Goal: Task Accomplishment & Management: Manage account settings

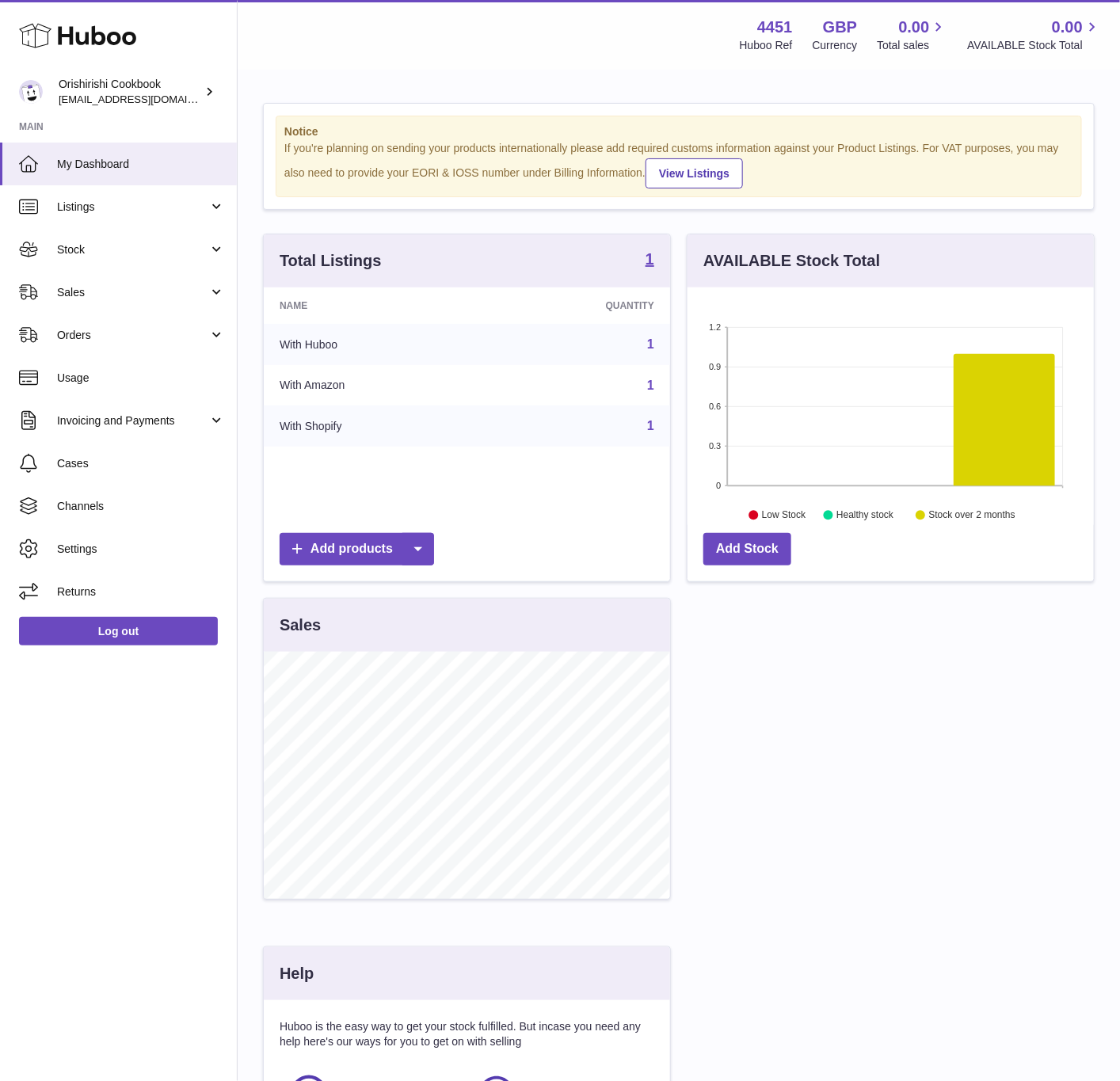
scroll to position [791433, 791508]
click at [132, 510] on span "Channels" at bounding box center [140, 506] width 168 height 15
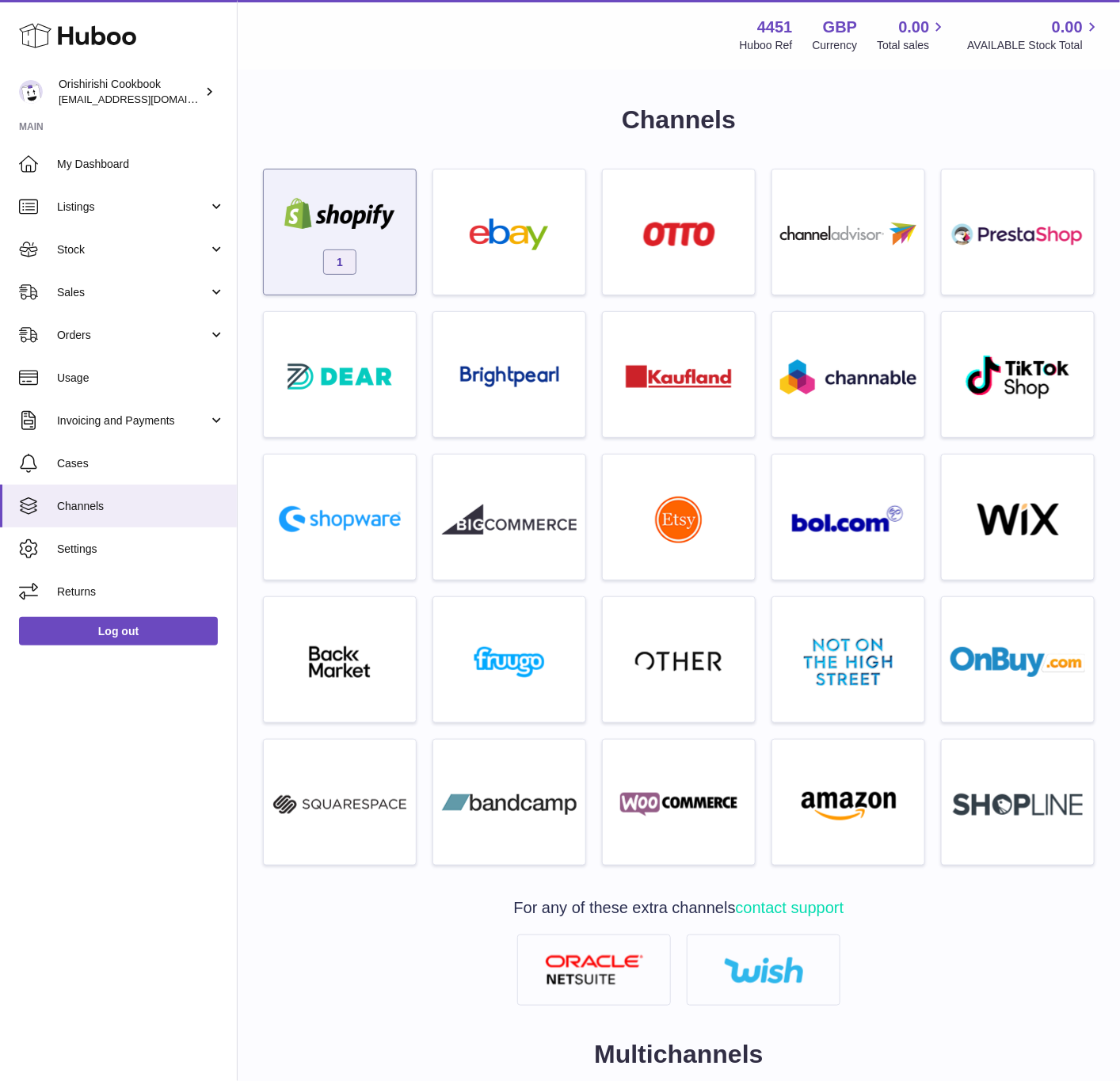
click at [359, 252] on div "1" at bounding box center [340, 236] width 136 height 101
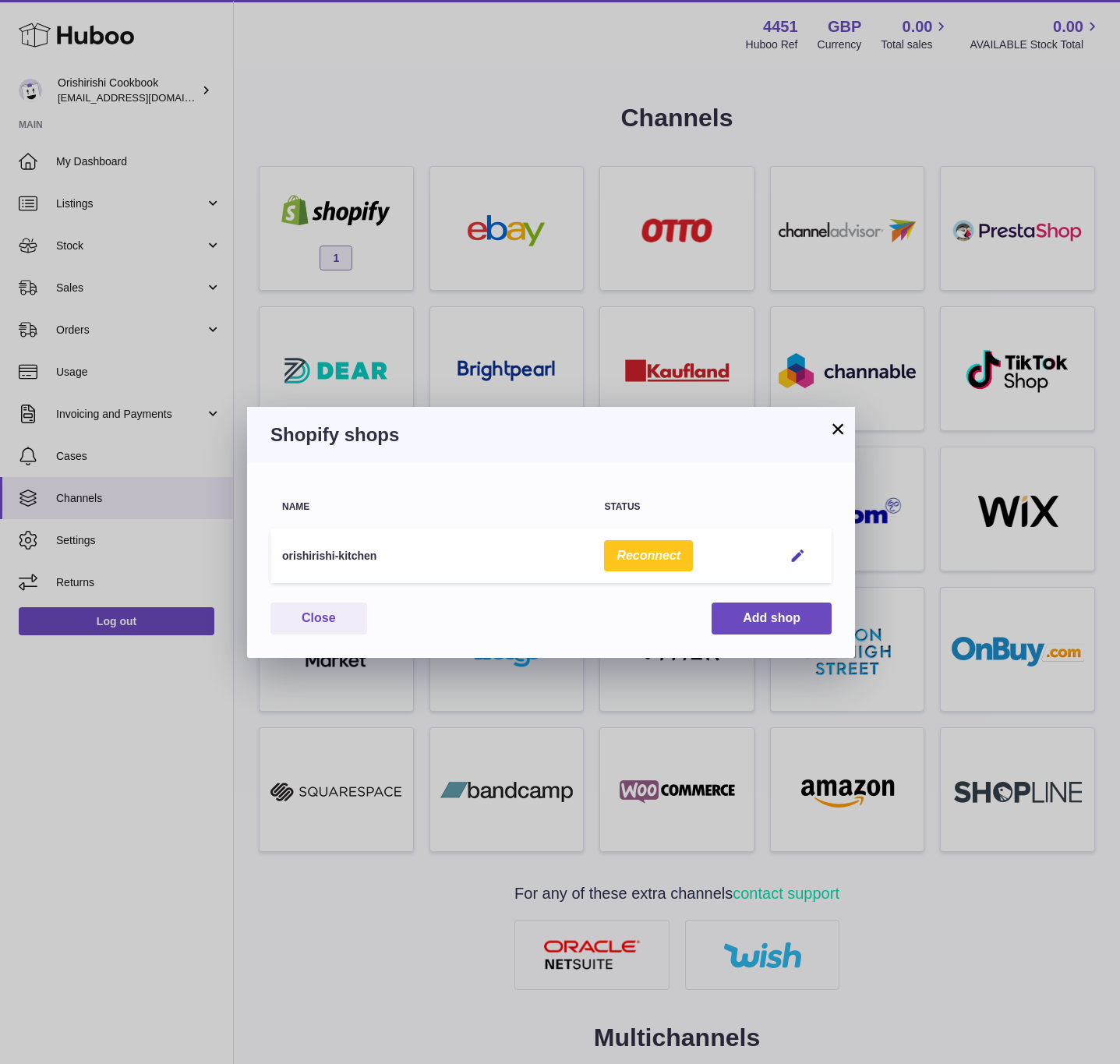
click at [797, 555] on div "Huboo Orishirishi Cookbook internalAdmin-4451@internal.huboo.com Main My Dashbo…" at bounding box center [560, 682] width 1120 height 1364
click at [797, 555] on em "button" at bounding box center [797, 556] width 16 height 16
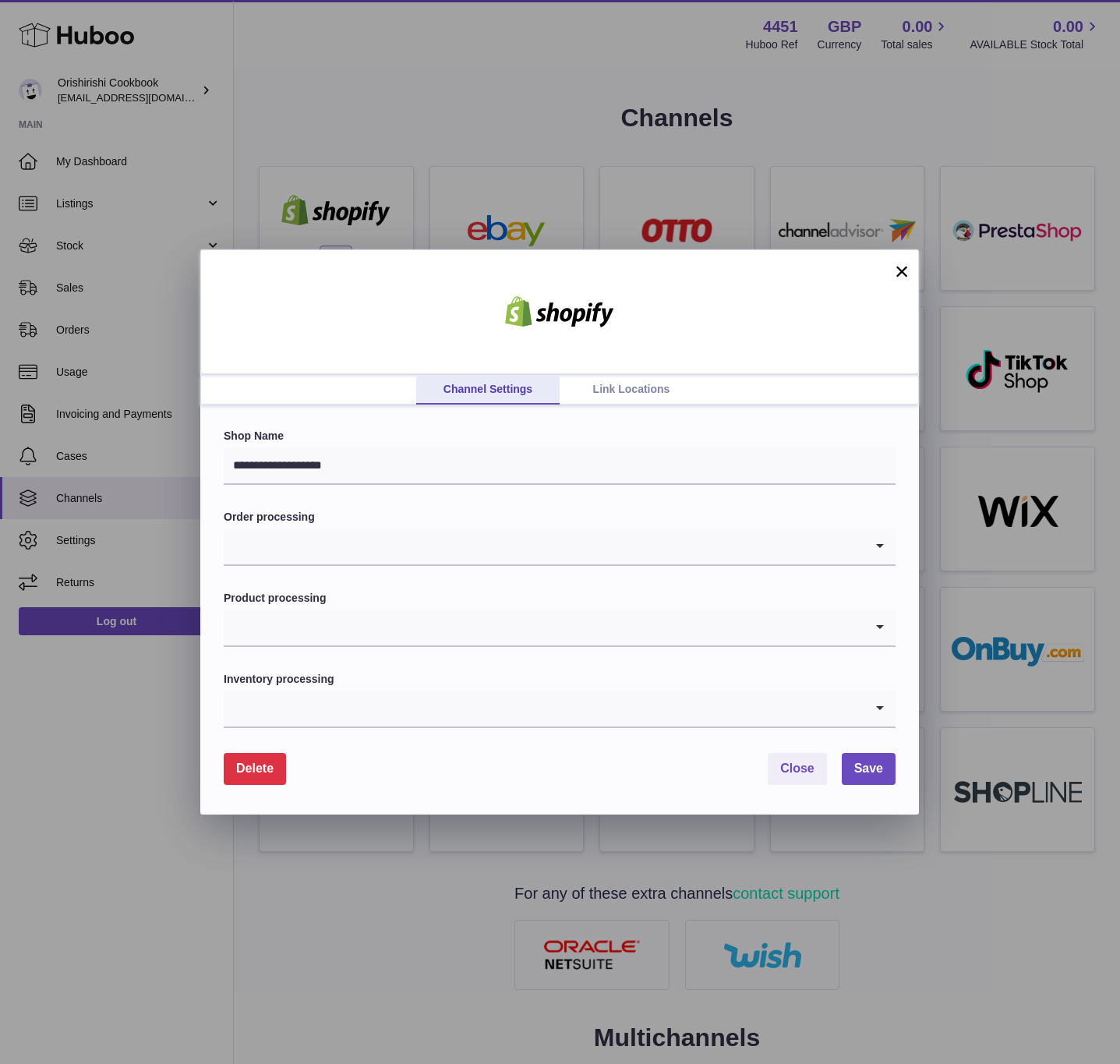
click at [619, 387] on link "Link Locations" at bounding box center [631, 389] width 144 height 30
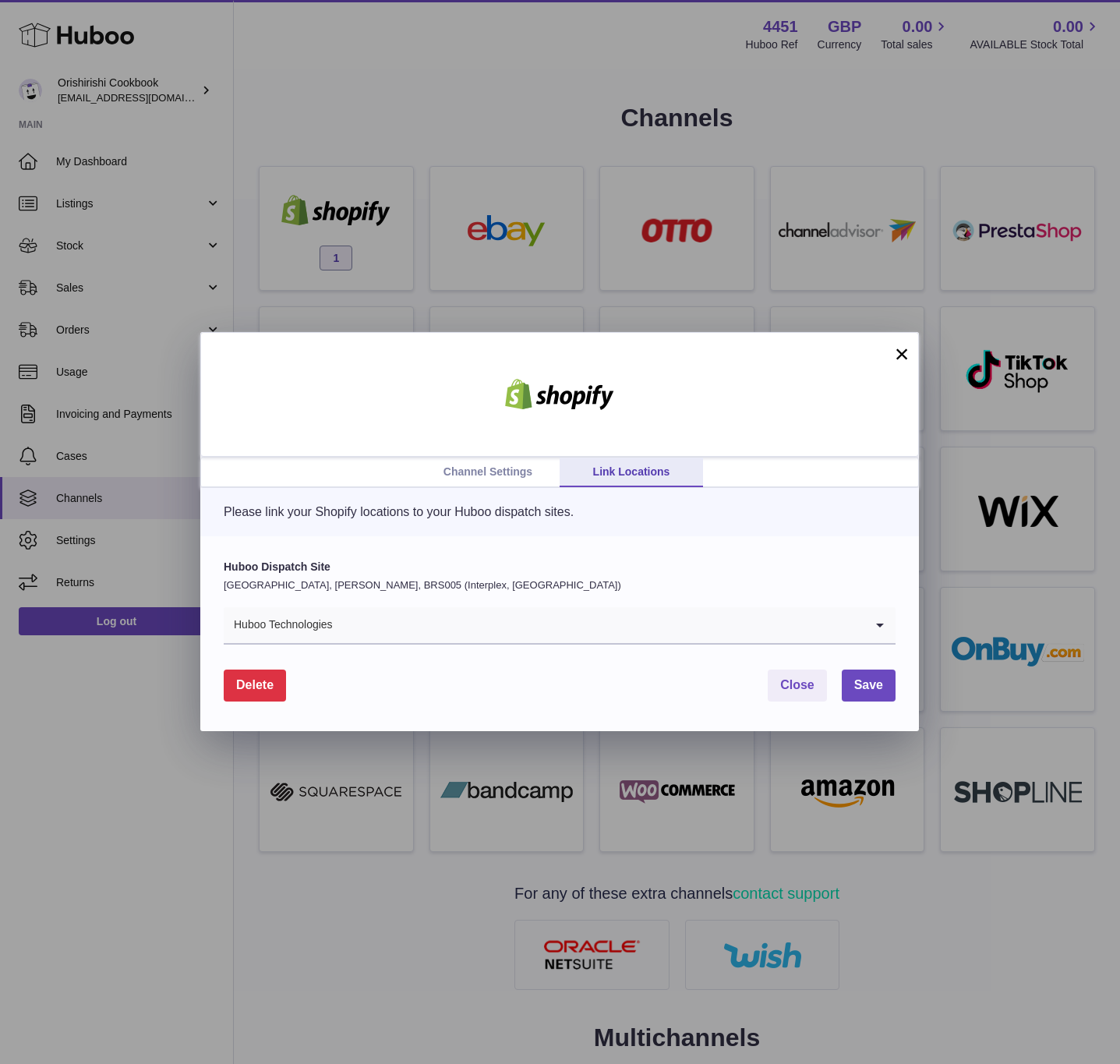
click at [433, 588] on p "United Kingdom, Bradley Stoke, BRS005 (Interplex, UK)" at bounding box center [559, 585] width 672 height 14
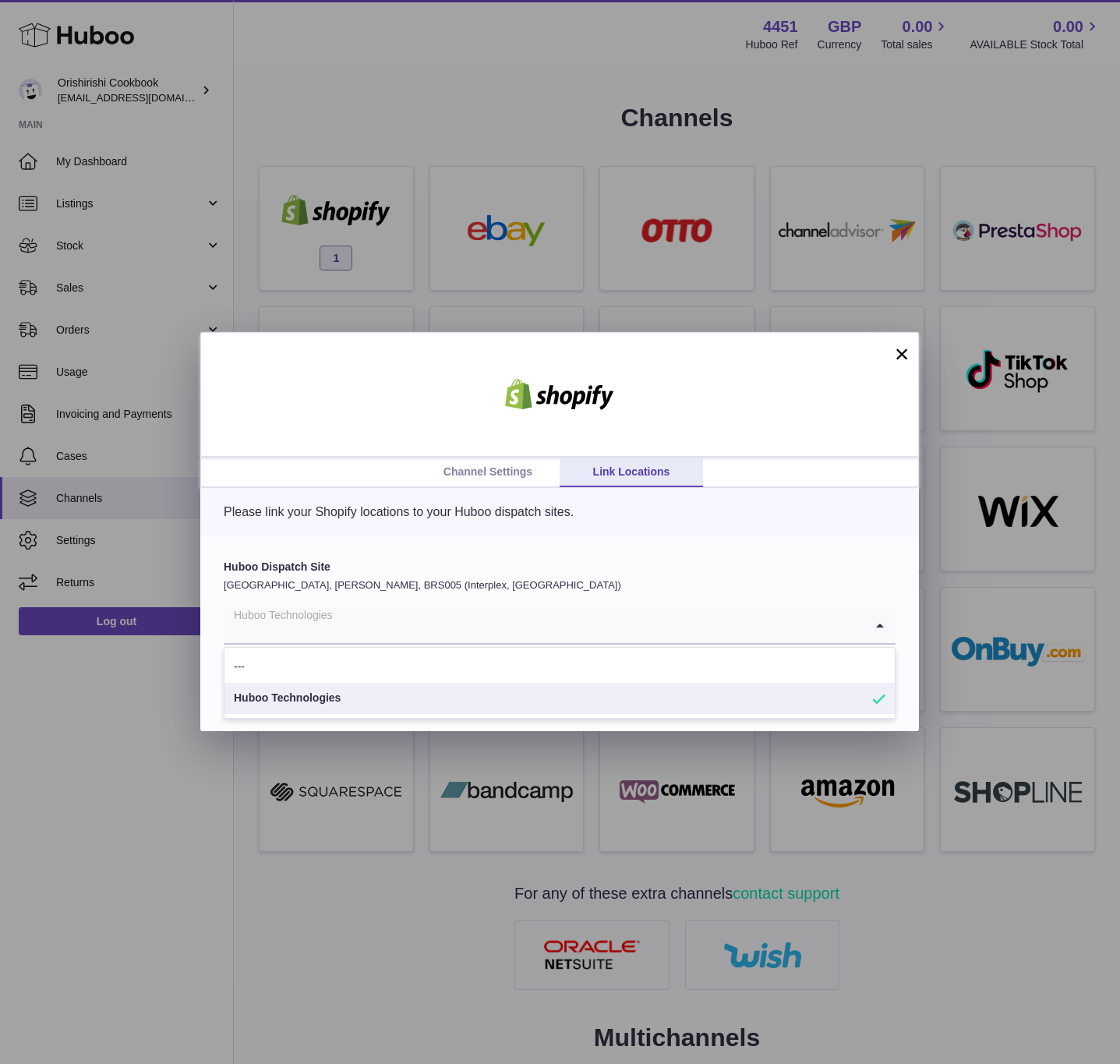
click at [421, 607] on input "Search for option" at bounding box center [543, 625] width 640 height 36
click at [426, 594] on div "Huboo Dispatch Site United Kingdom, Bradley Stoke, BRS005 (Interplex, UK) Huboo…" at bounding box center [559, 601] width 672 height 85
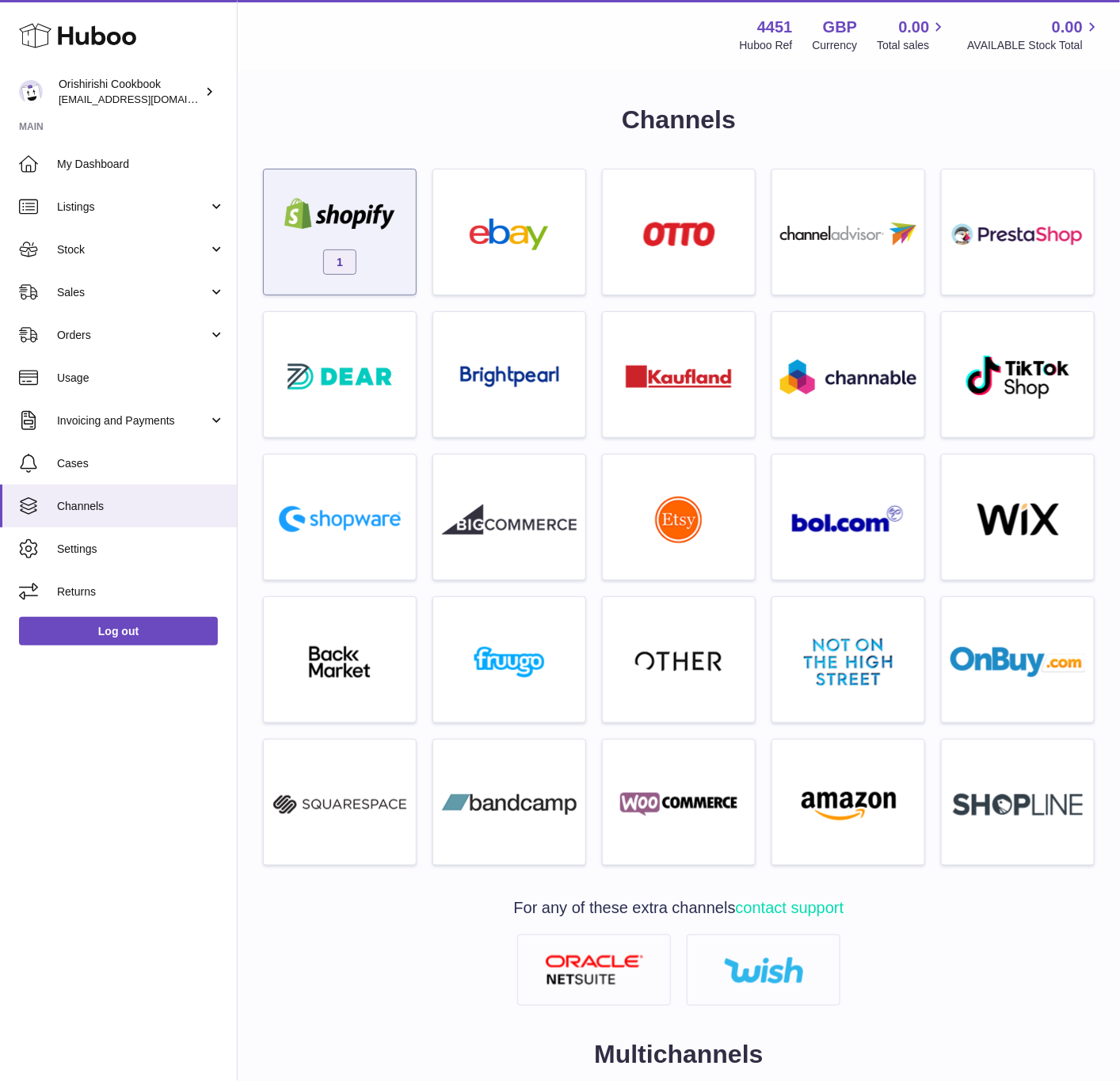
click at [378, 264] on div "1" at bounding box center [340, 236] width 136 height 101
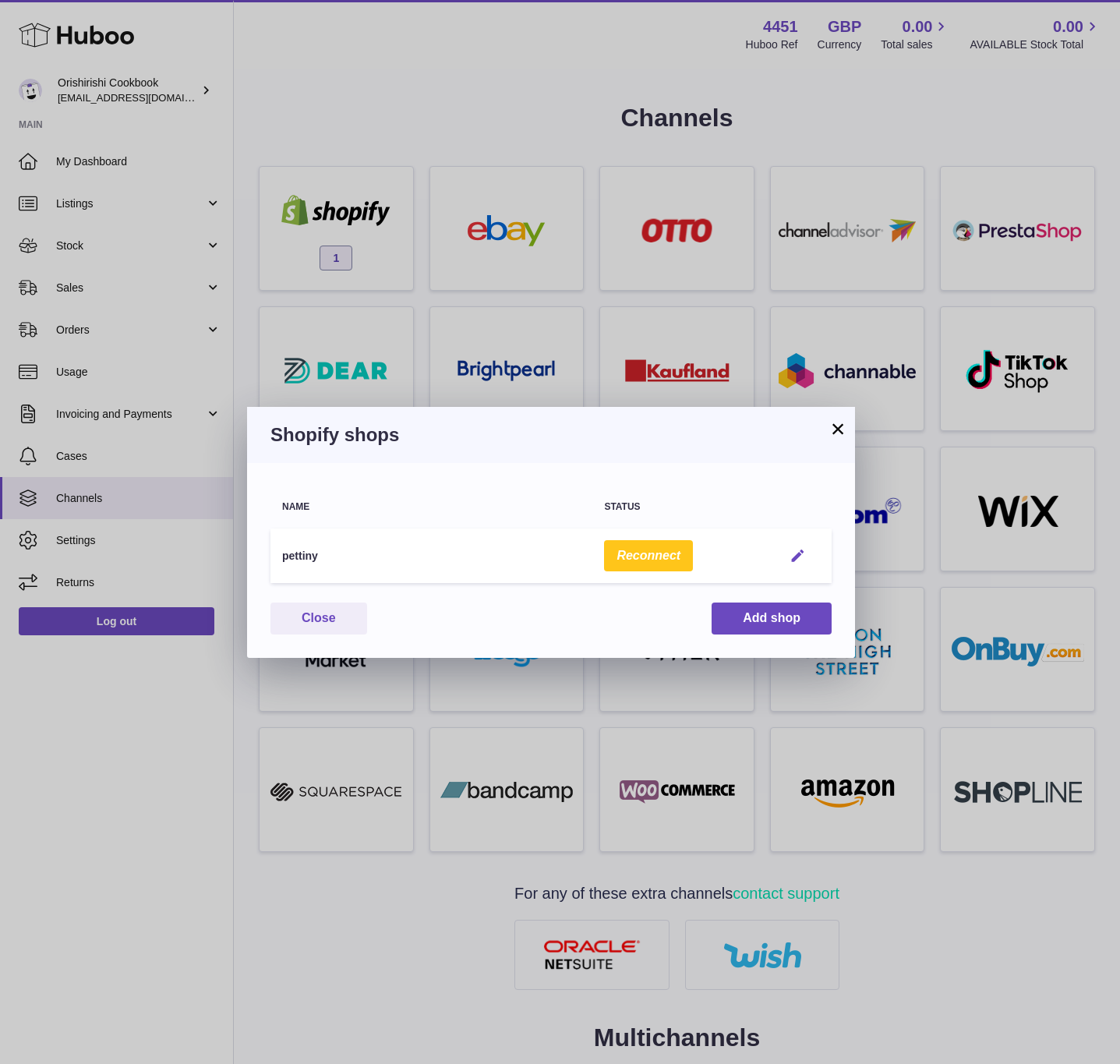
click at [793, 550] on em "button" at bounding box center [797, 556] width 16 height 16
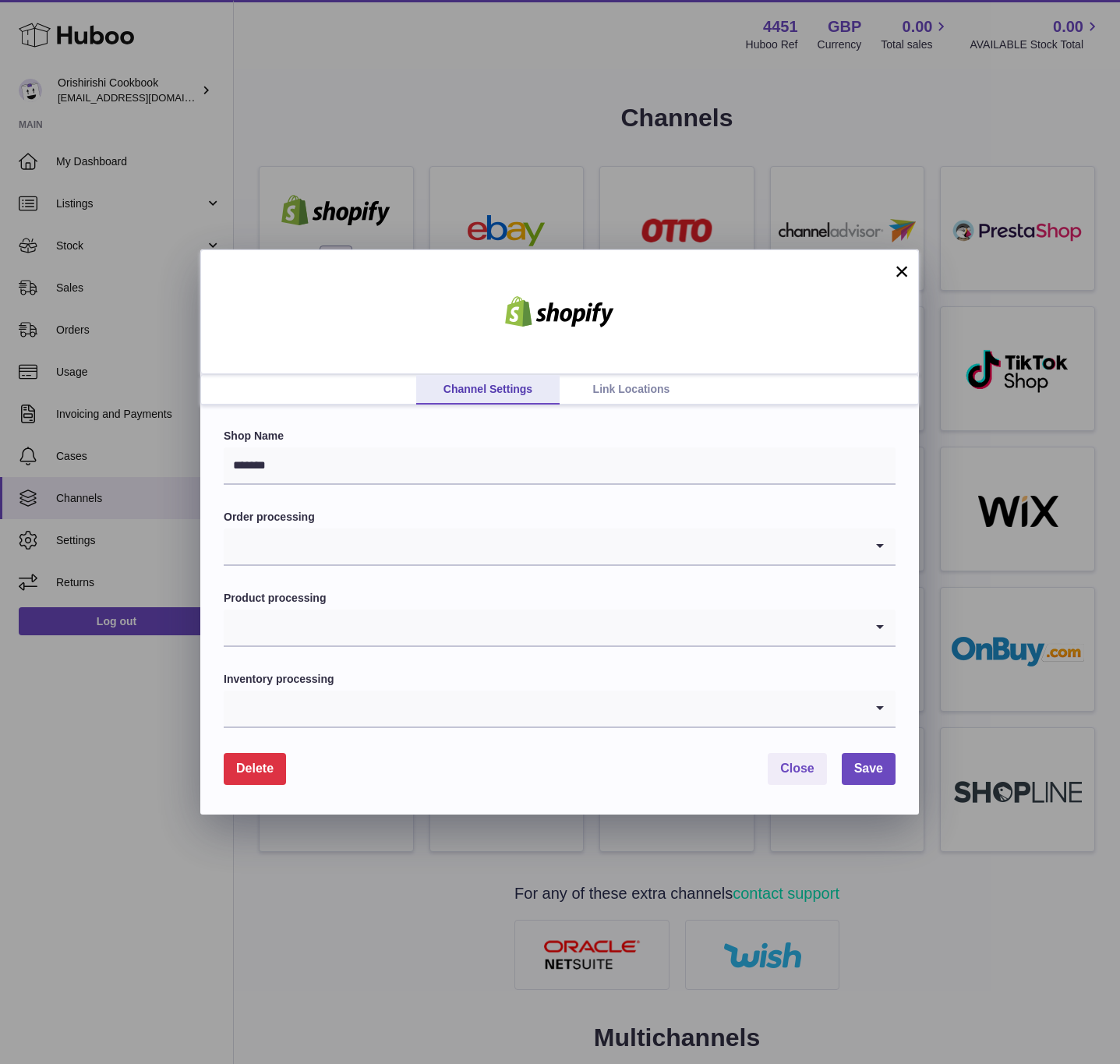
click at [645, 391] on link "Link Locations" at bounding box center [631, 389] width 144 height 30
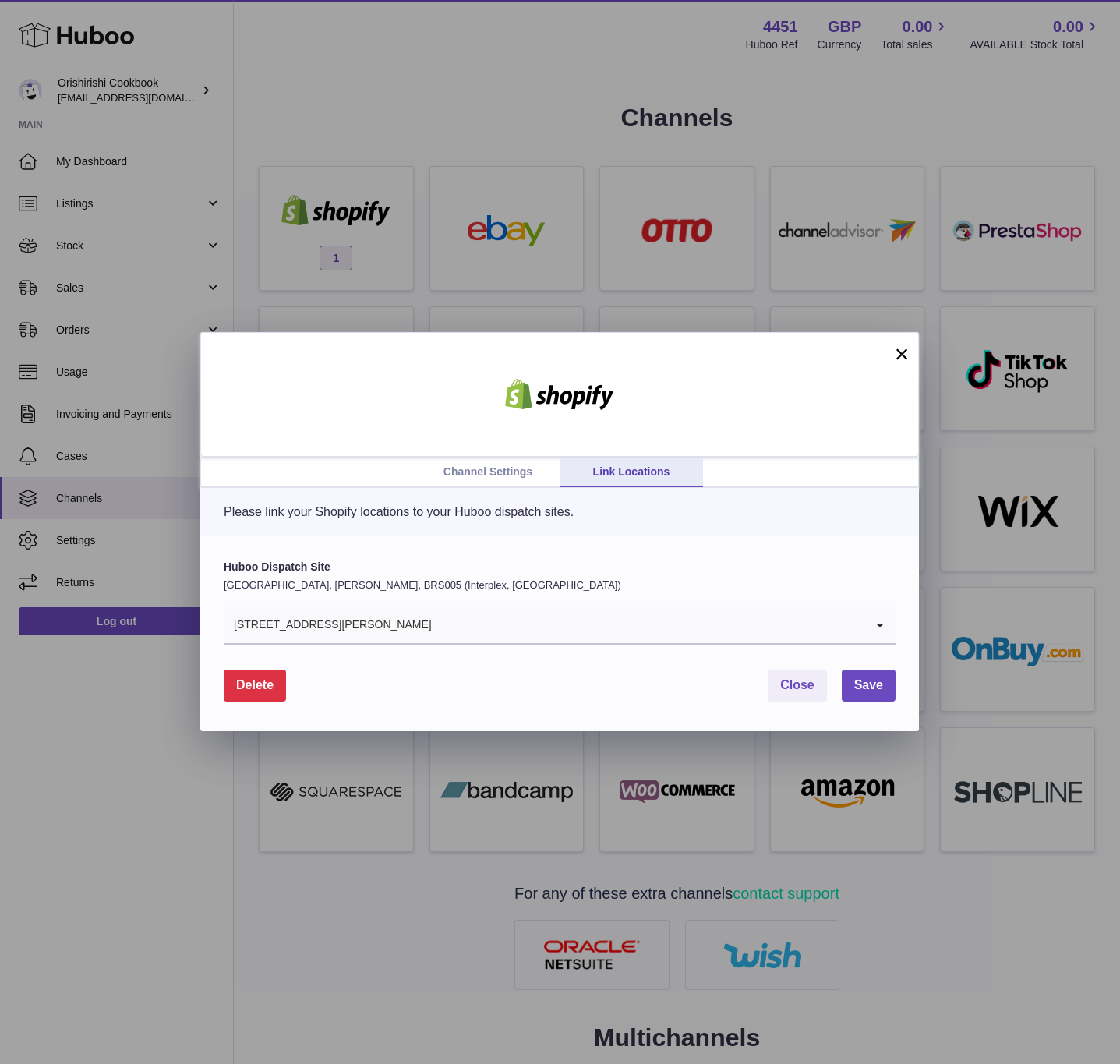
click at [412, 640] on div "71-75 Shelton Street, Covent Garden" at bounding box center [543, 625] width 640 height 36
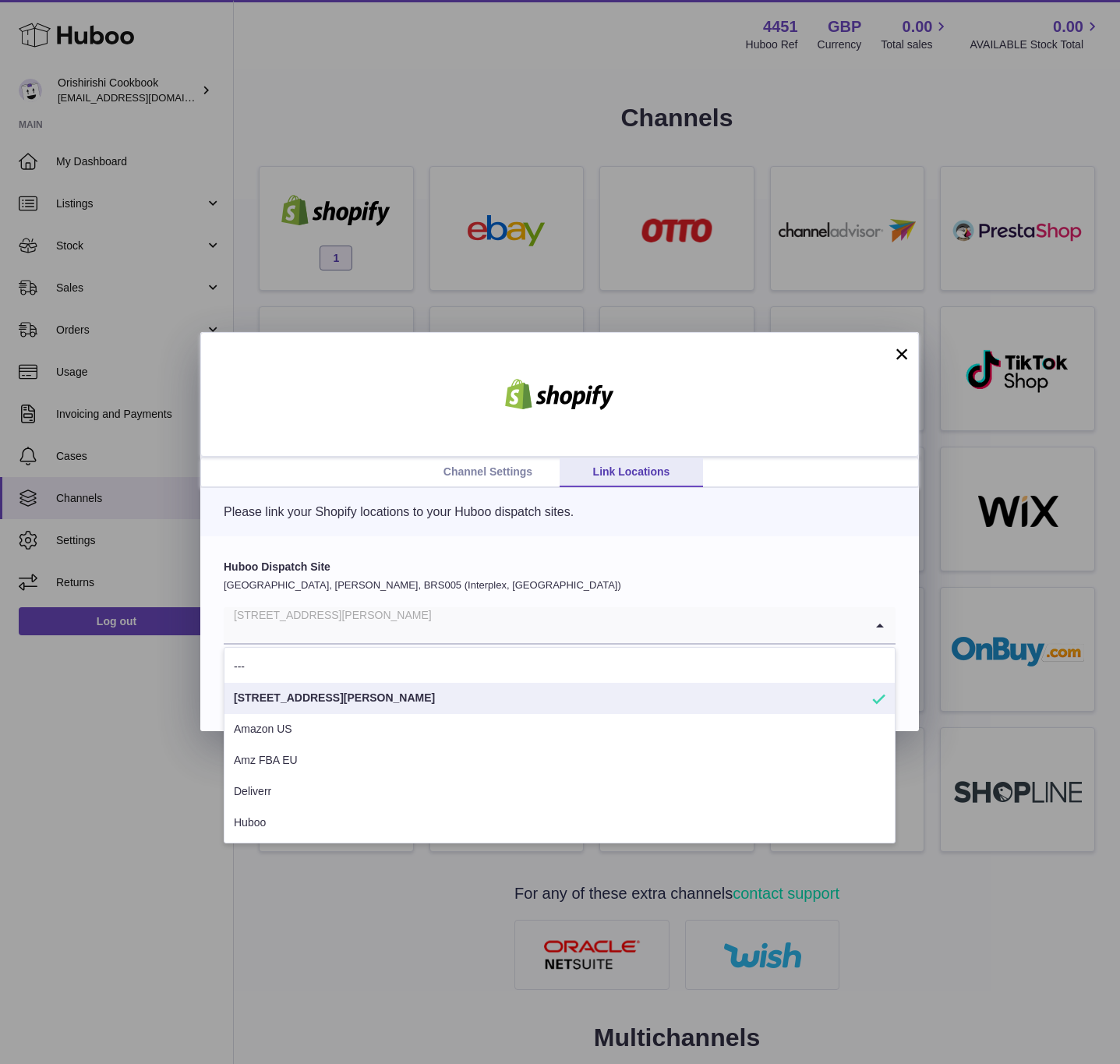
click at [388, 706] on li "71-75 Shelton Street, Covent Garden" at bounding box center [559, 698] width 670 height 31
